Goal: Obtain resource: Obtain resource

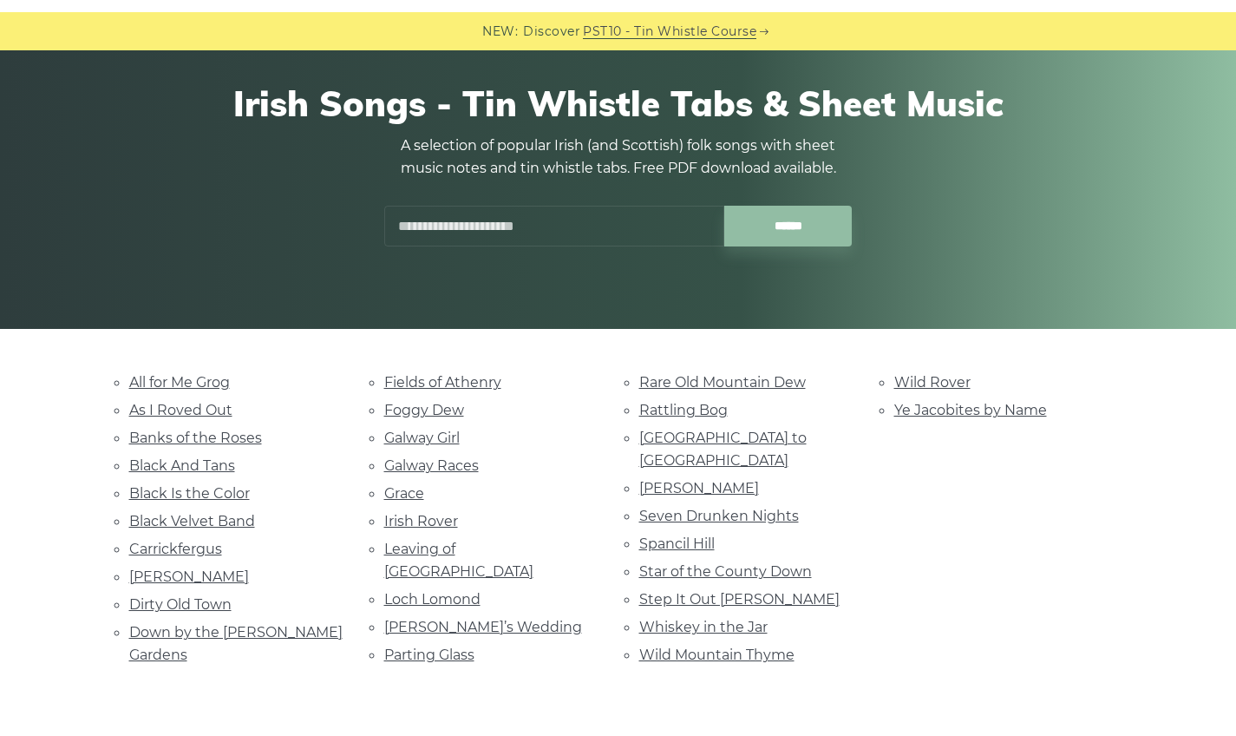
scroll to position [146, 0]
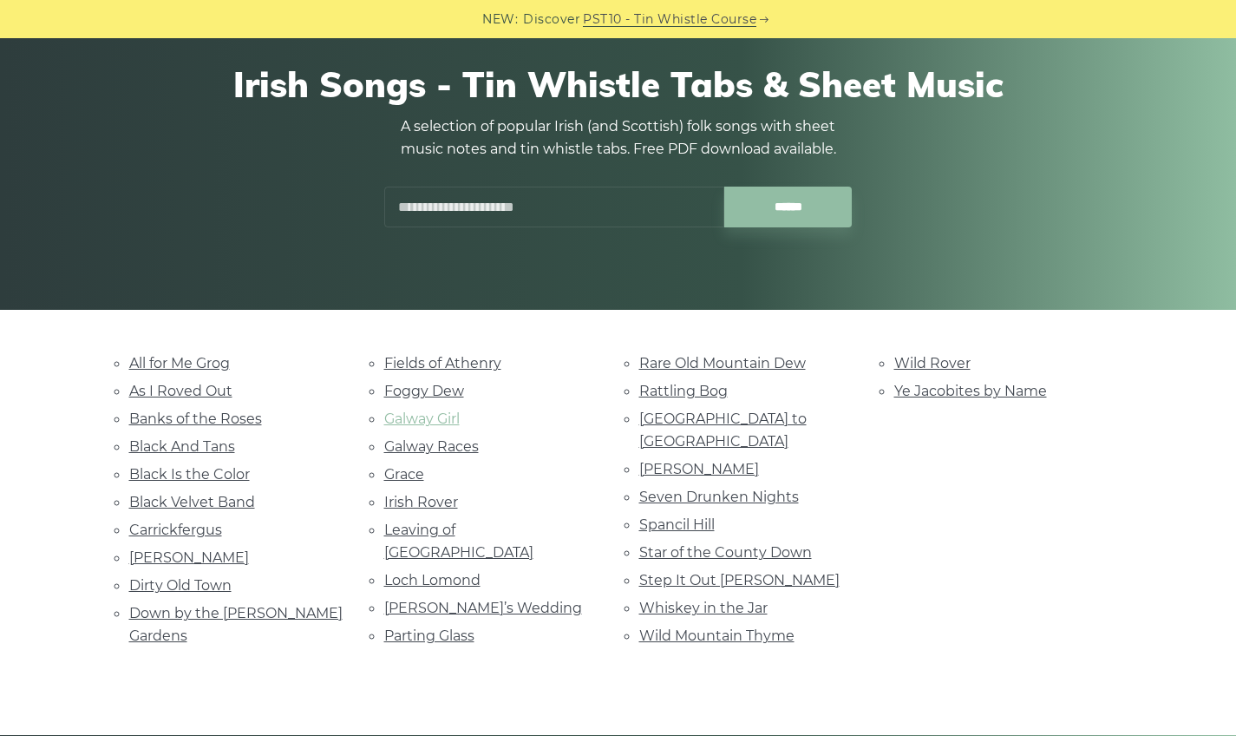
click at [411, 416] on link "Galway Girl" at bounding box center [421, 418] width 75 height 16
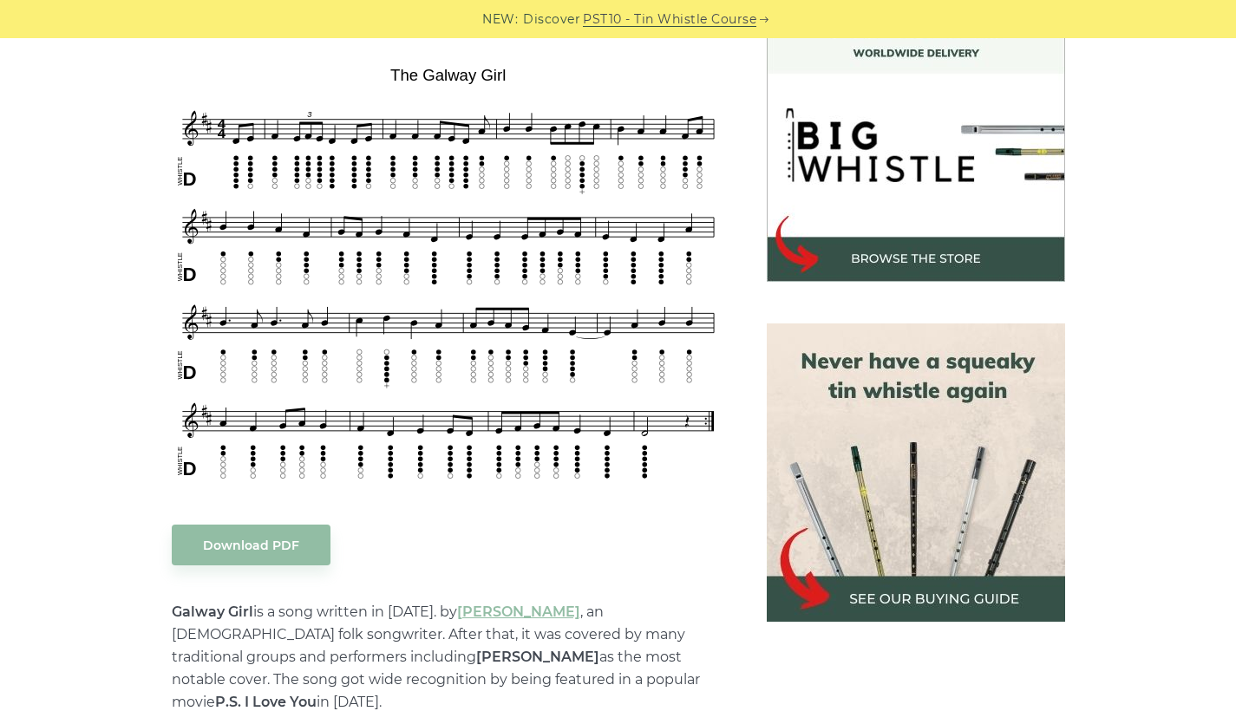
scroll to position [516, 0]
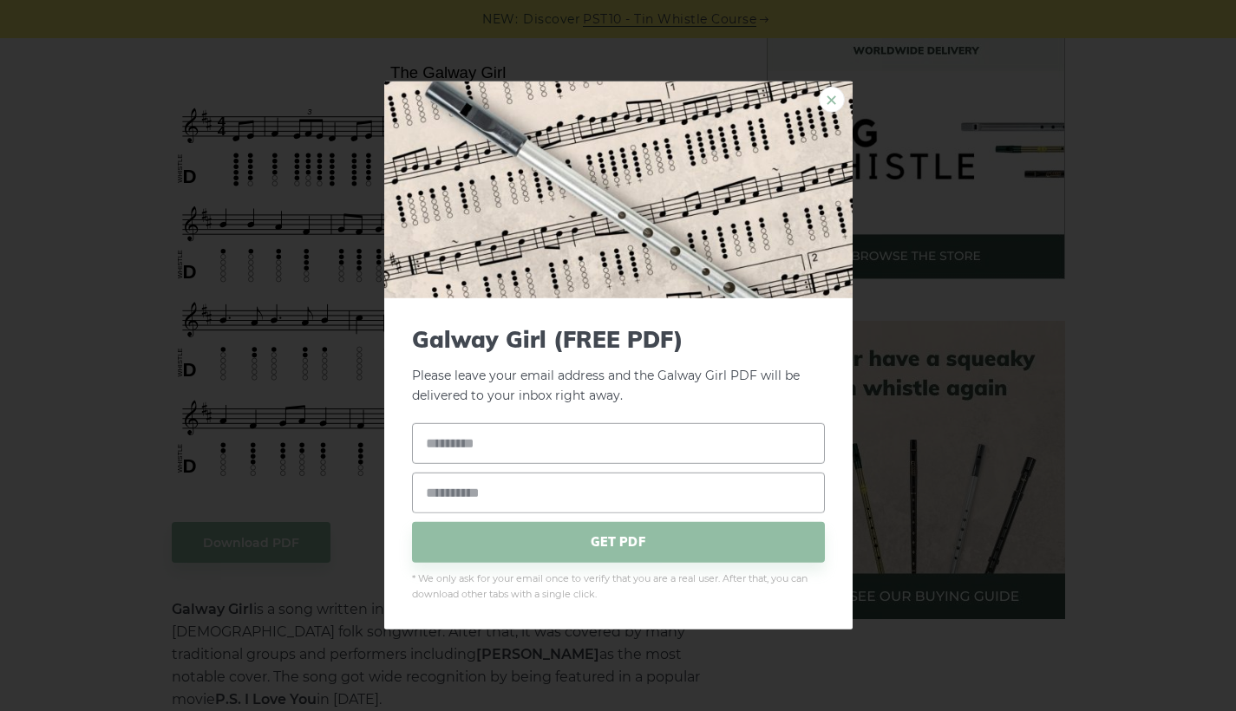
click at [829, 107] on link "×" at bounding box center [832, 100] width 26 height 26
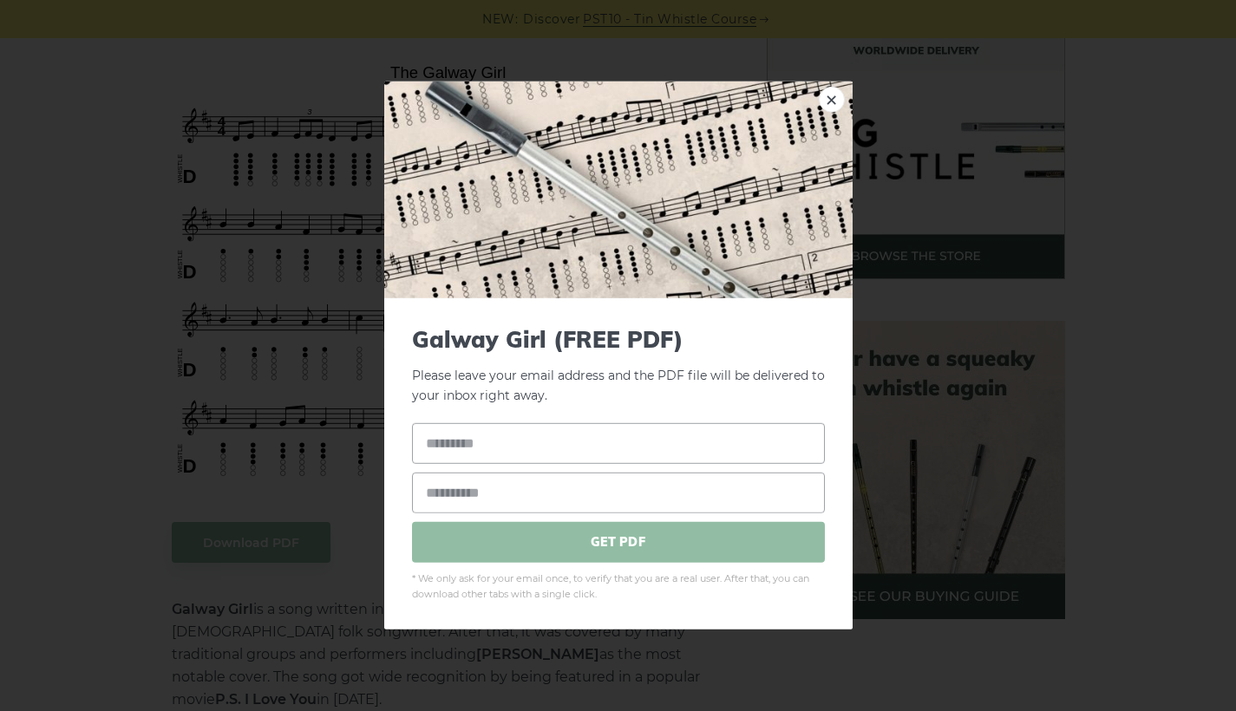
click at [604, 549] on span "GET PDF" at bounding box center [618, 541] width 413 height 41
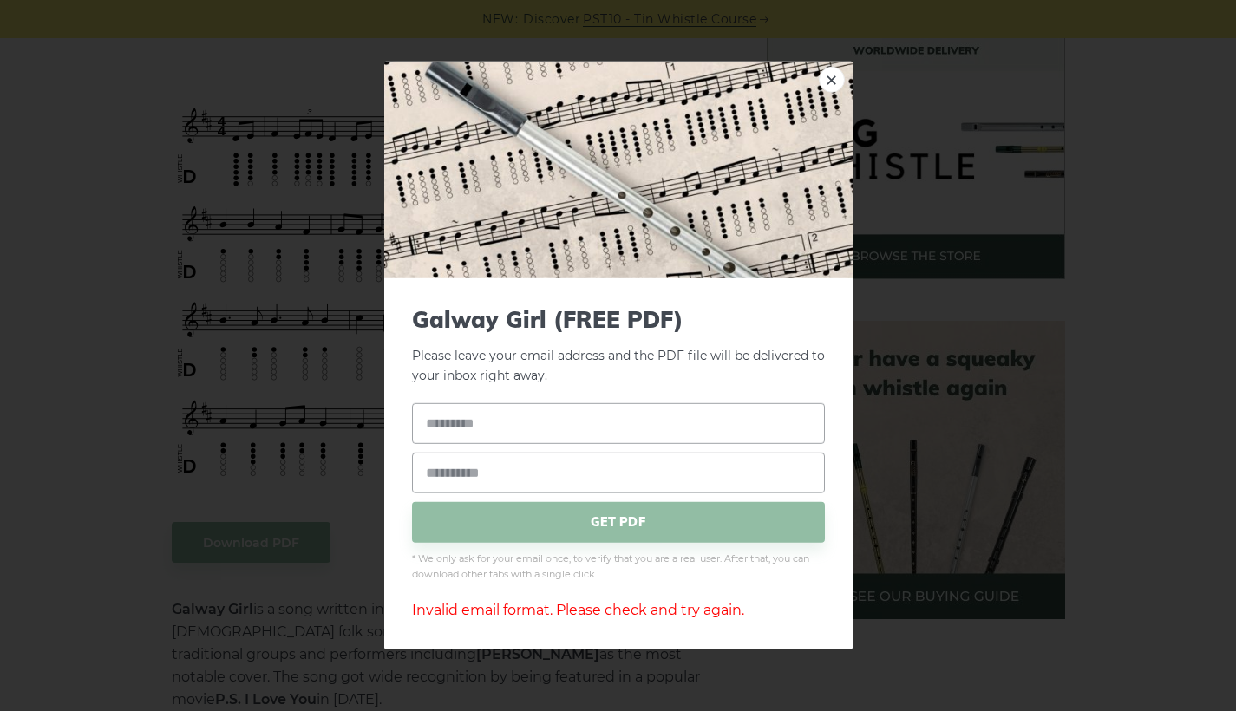
click at [643, 395] on form "Galway Girl (FREE PDF) Please leave your email address and the PDF file will be…" at bounding box center [618, 444] width 413 height 276
type input "****"
type input "**********"
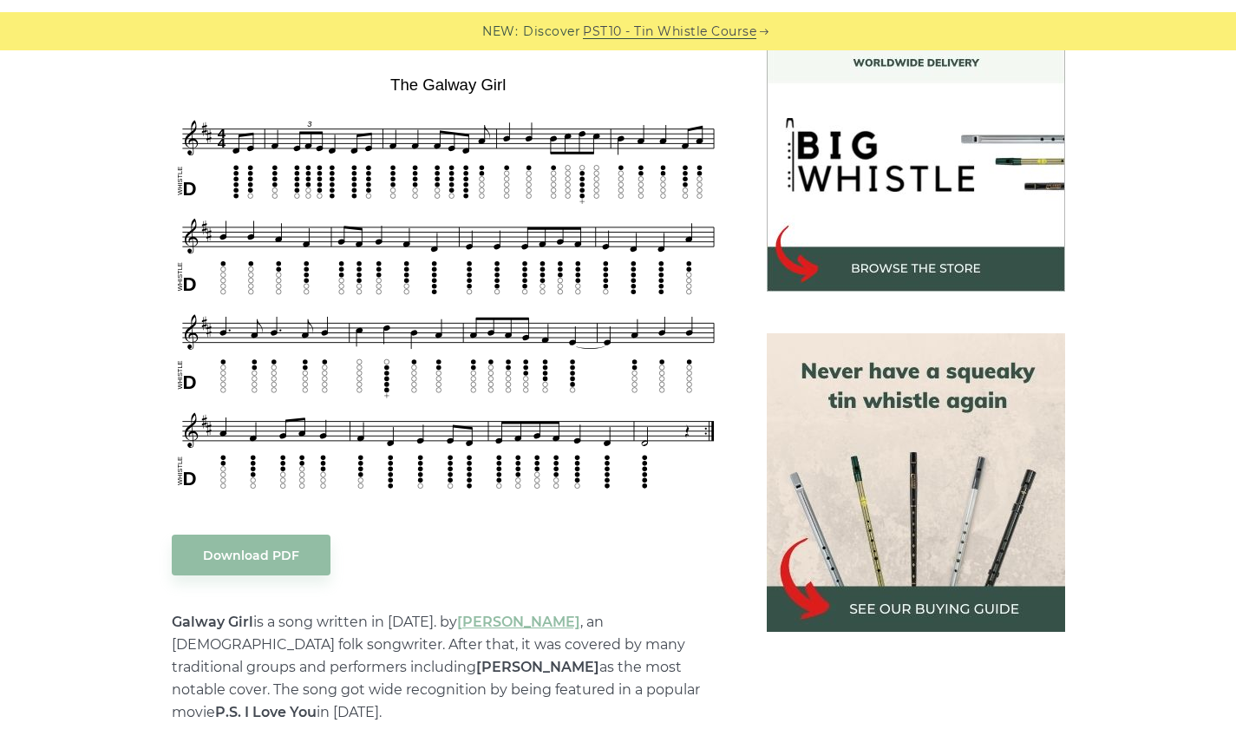
scroll to position [516, 0]
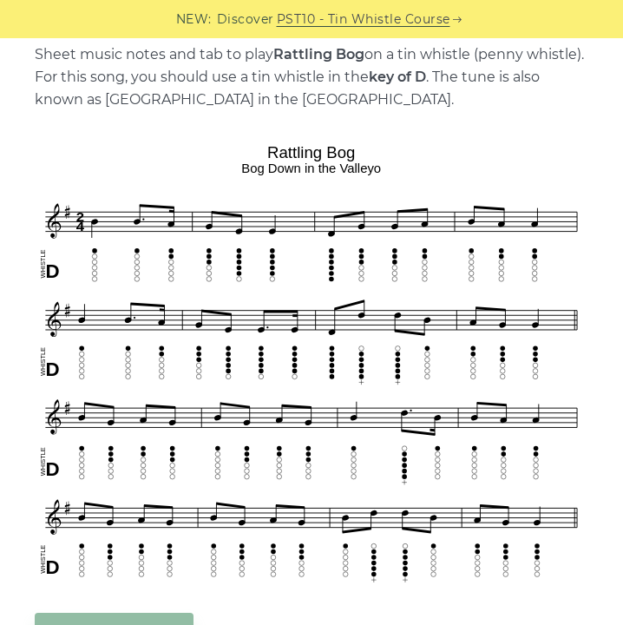
scroll to position [388, 0]
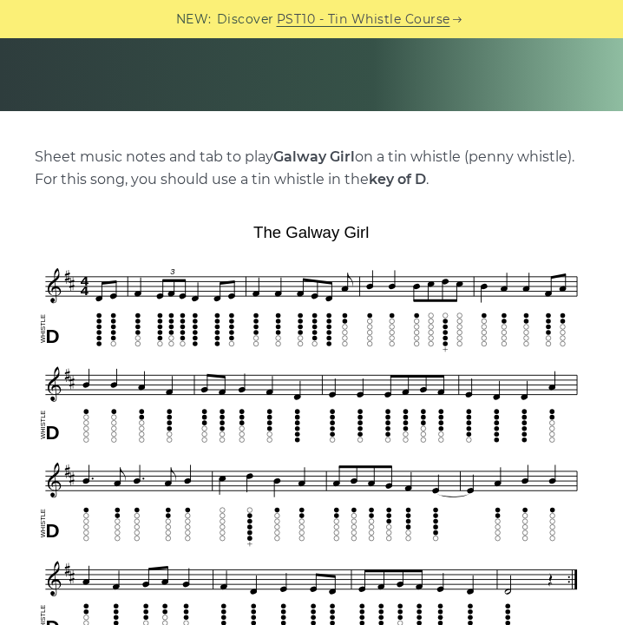
scroll to position [285, 0]
